Goal: Task Accomplishment & Management: Manage account settings

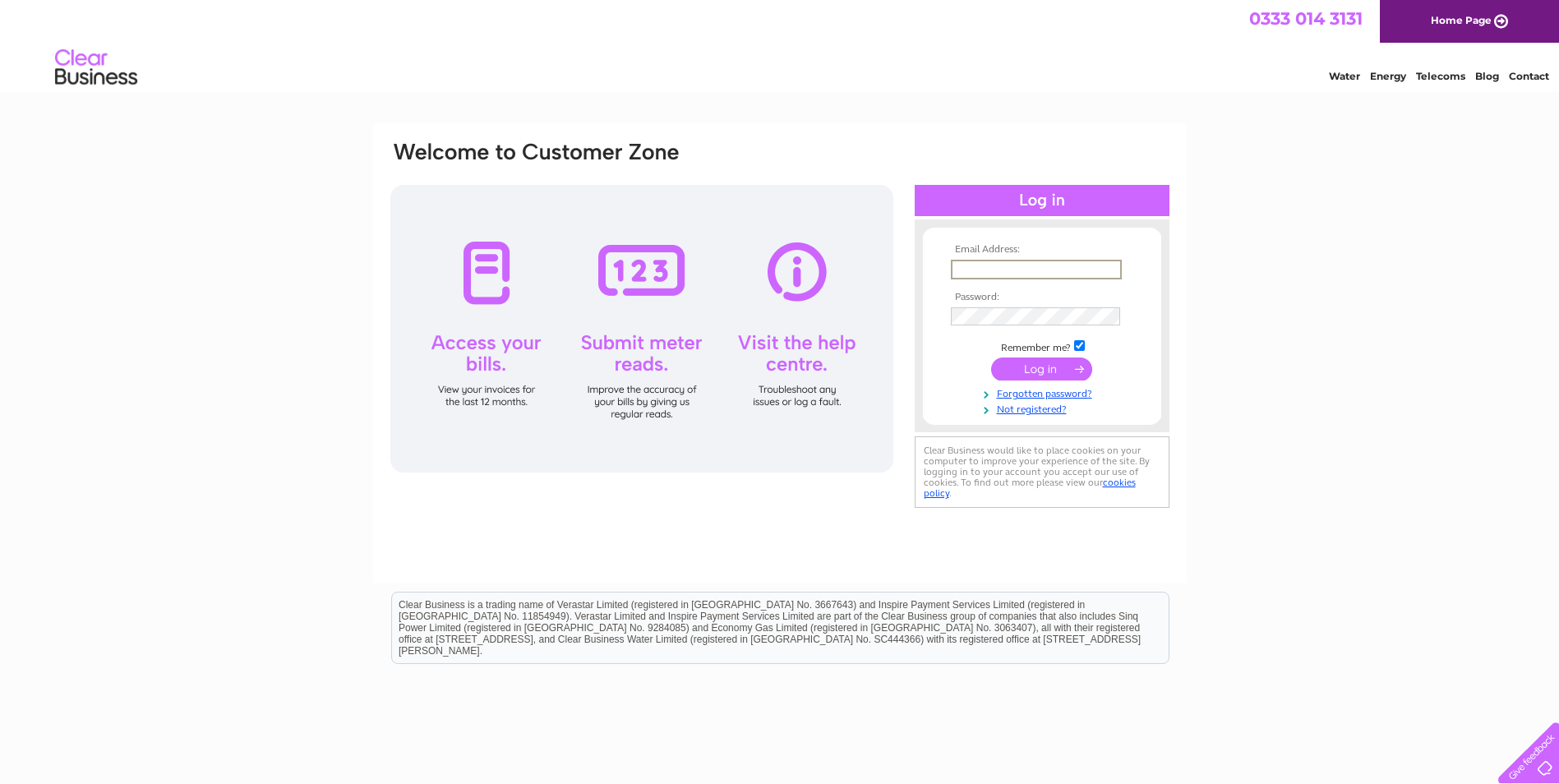
click at [1003, 272] on input "text" at bounding box center [1037, 270] width 171 height 20
type input "huntlychipshopltd@hotmail.com"
click at [991, 358] on input "submit" at bounding box center [1041, 369] width 101 height 23
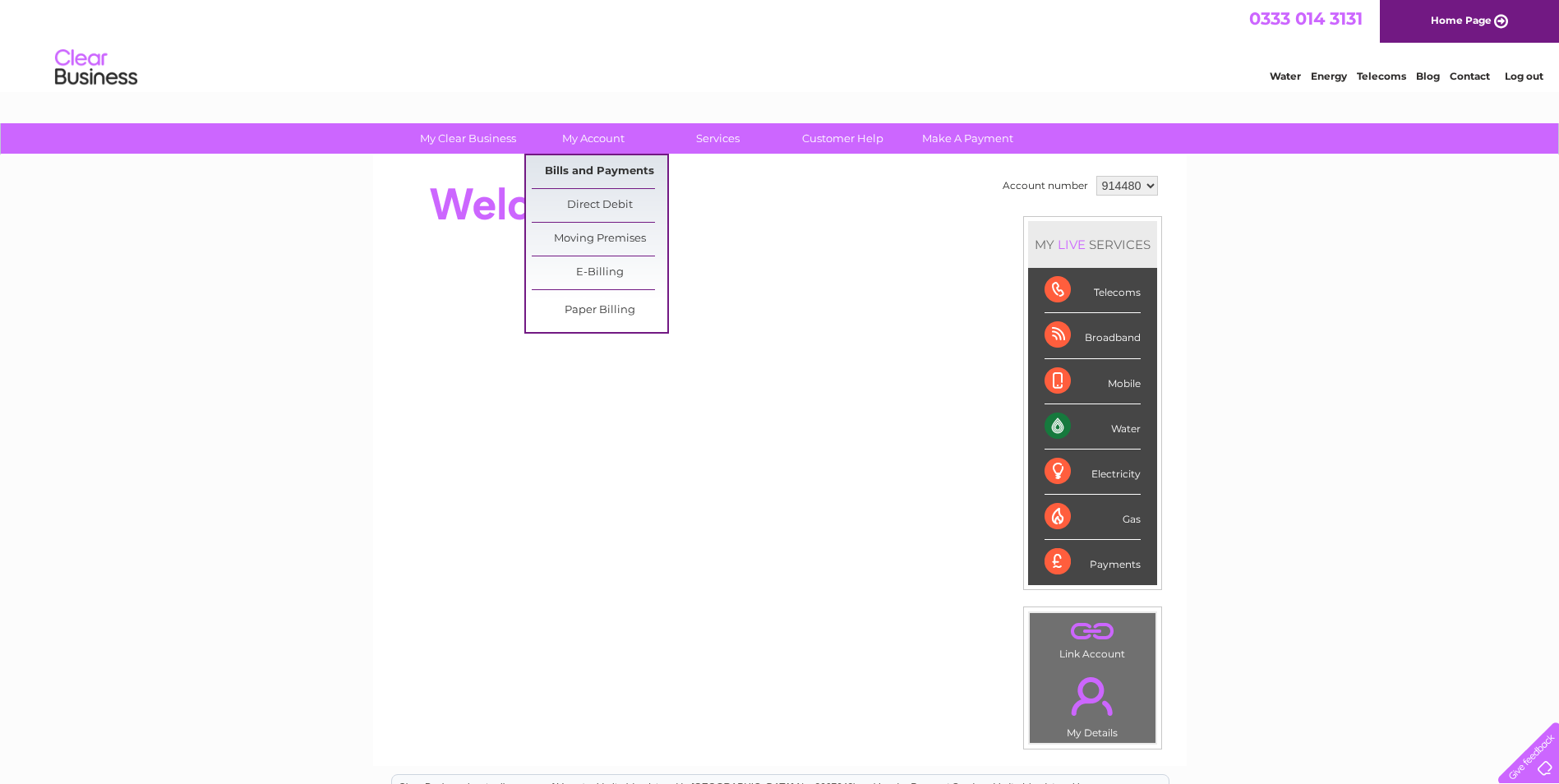
click at [604, 168] on link "Bills and Payments" at bounding box center [599, 172] width 135 height 33
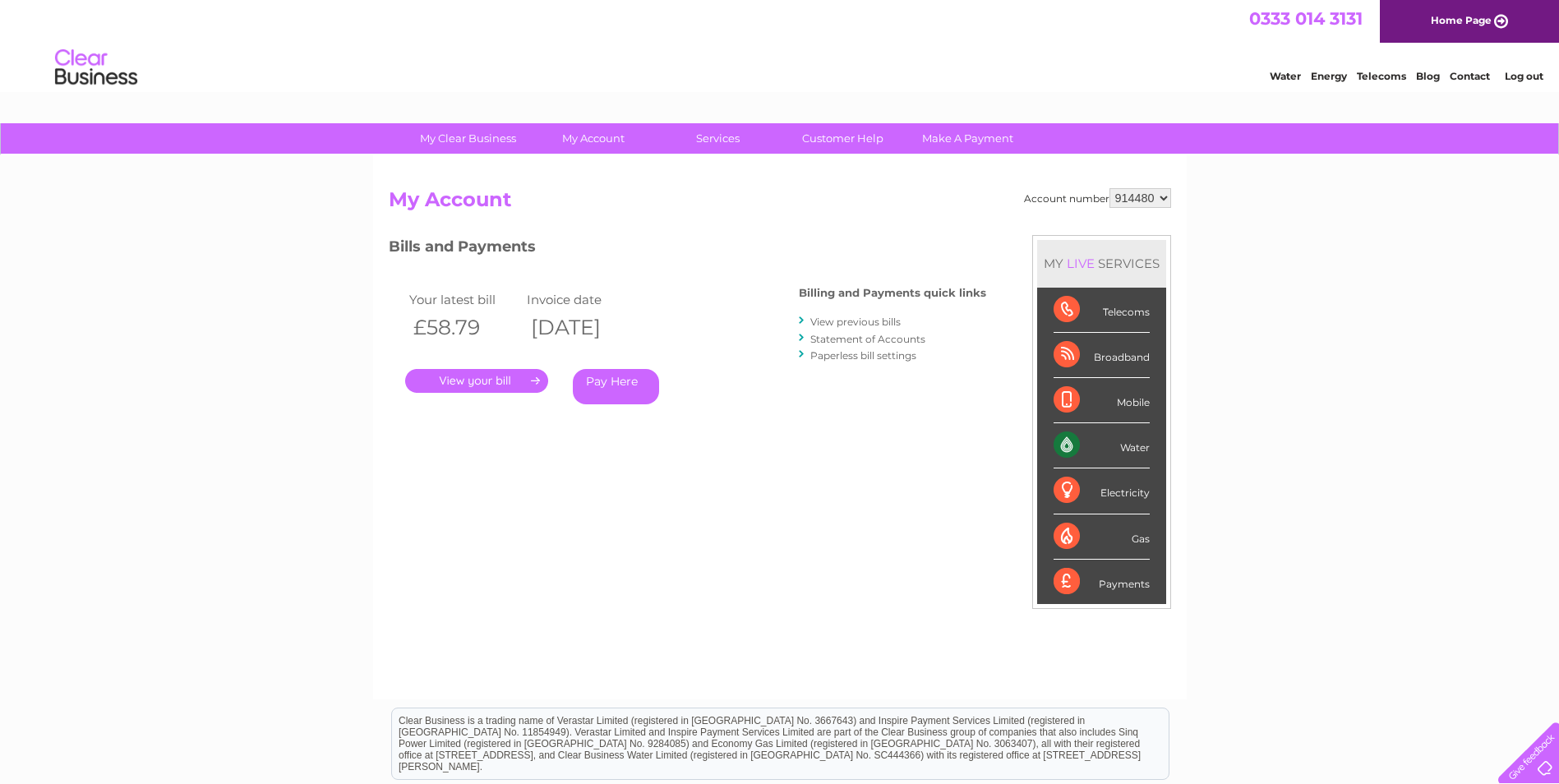
click at [498, 373] on link "." at bounding box center [476, 381] width 143 height 24
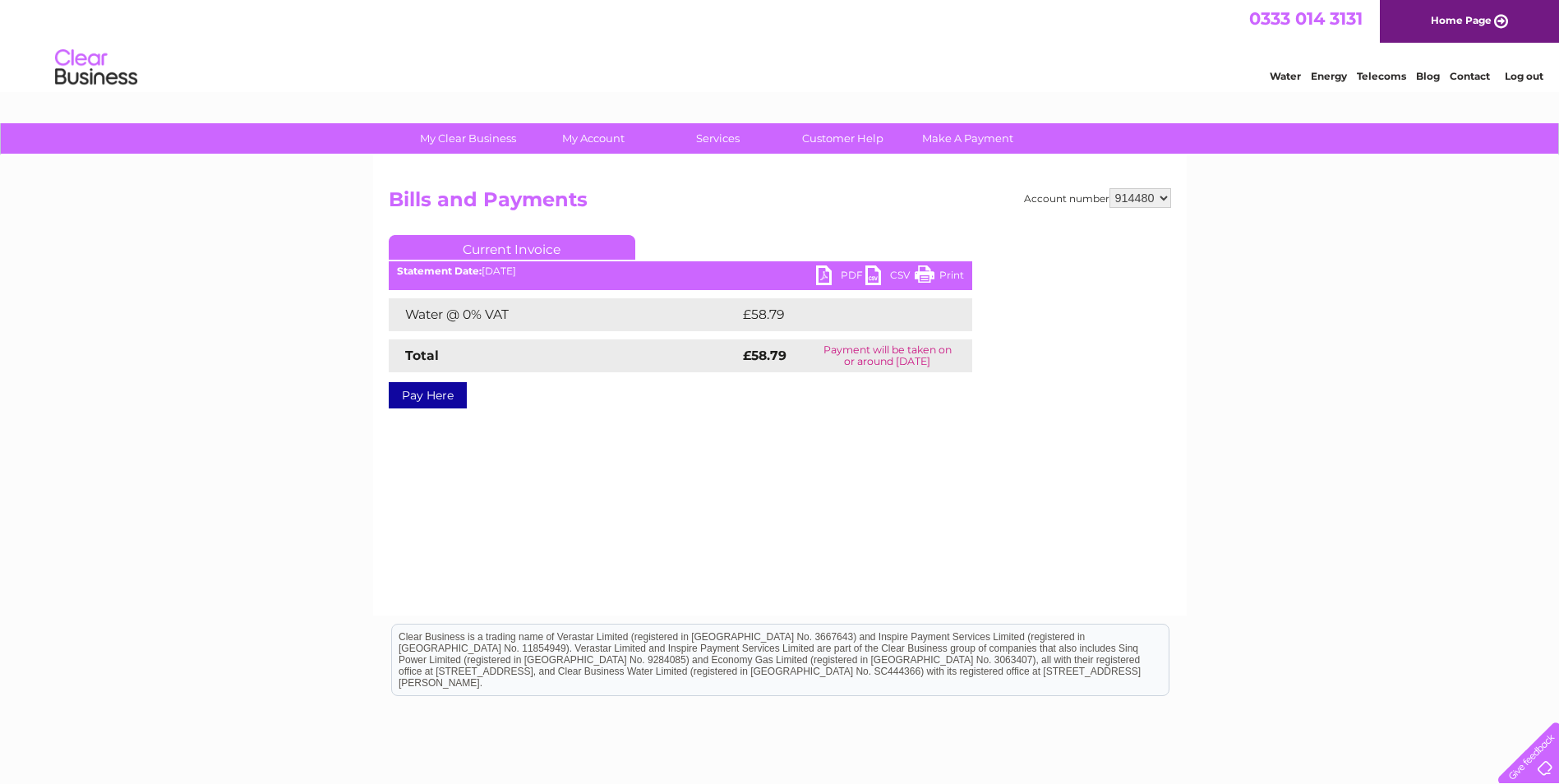
click at [828, 271] on link "PDF" at bounding box center [840, 277] width 49 height 24
click at [1516, 74] on link "Log out" at bounding box center [1524, 76] width 39 height 13
